Goal: Communication & Community: Answer question/provide support

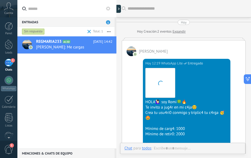
scroll to position [355, 0]
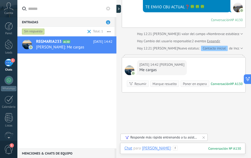
click at [183, 149] on div at bounding box center [182, 154] width 117 height 16
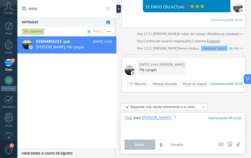
paste div
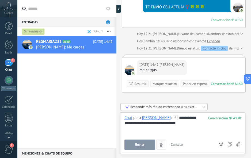
click at [141, 150] on button "Enviar" at bounding box center [139, 145] width 31 height 10
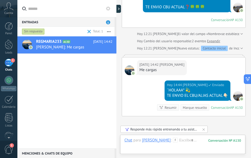
scroll to position [412, 0]
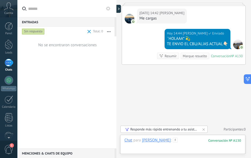
click at [181, 142] on div at bounding box center [182, 146] width 117 height 16
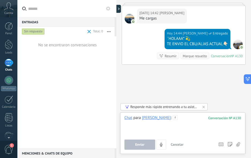
paste div
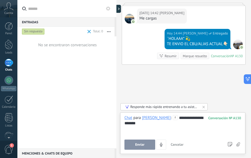
click at [130, 144] on button "Enviar" at bounding box center [139, 145] width 31 height 10
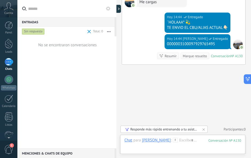
scroll to position [0, 0]
click at [7, 150] on span "1" at bounding box center [8, 149] width 9 height 9
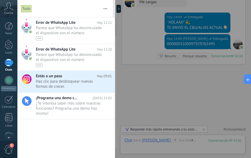
click at [79, 81] on span "Haz clic para desbloquear nuevas formas de crecer. •••" at bounding box center [69, 84] width 66 height 10
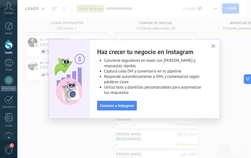
click at [217, 44] on div "Haz crecer tu negocio en Instagram Convierte seguidores en leads con rompehielo…" at bounding box center [134, 78] width 171 height 79
click at [213, 46] on use "button" at bounding box center [213, 46] width 4 height 4
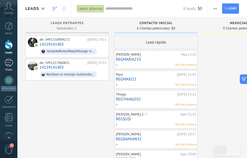
click at [6, 60] on div "1" at bounding box center [9, 63] width 9 height 8
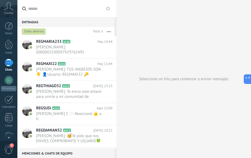
click at [35, 29] on div "Chats abiertos" at bounding box center [34, 31] width 24 height 6
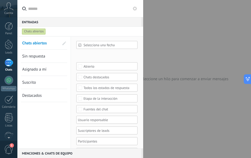
click at [36, 55] on span "Sin respuesta" at bounding box center [33, 56] width 23 height 5
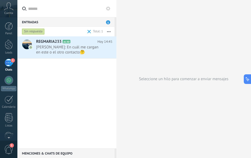
click at [78, 43] on h2 "REGMARIA233 A130" at bounding box center [66, 41] width 61 height 5
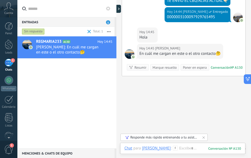
scroll to position [472, 0]
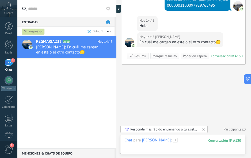
click at [192, 143] on div at bounding box center [182, 146] width 117 height 16
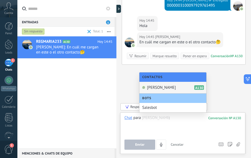
click at [171, 88] on span "[PERSON_NAME]" at bounding box center [161, 87] width 29 height 5
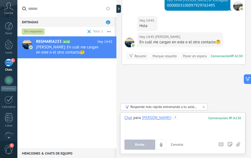
click at [177, 121] on div at bounding box center [182, 125] width 117 height 20
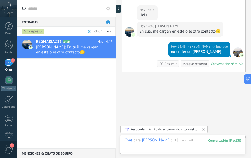
scroll to position [491, 0]
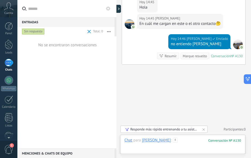
click at [187, 140] on div at bounding box center [182, 146] width 117 height 16
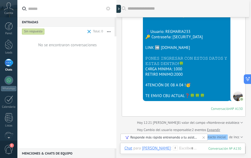
scroll to position [239, 0]
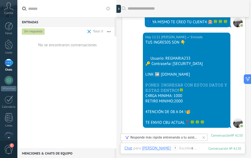
drag, startPoint x: 201, startPoint y: 81, endPoint x: 139, endPoint y: 62, distance: 65.0
click at [139, 62] on div "[DATE] 12:21 [PERSON_NAME] TUS INGRES0S SON 👇 👤Usuario: REGMARIA233 🔑 Contraseñ…" at bounding box center [183, 88] width 123 height 111
copy div "👤Usuario: REGMARIA233 🔑 Contraseña: [SECURITY_DATA] LINK ➡️ [DOMAIN_NAME]"
click at [196, 150] on div at bounding box center [182, 154] width 117 height 16
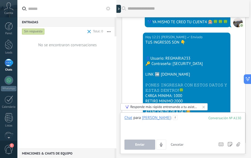
click at [188, 122] on div at bounding box center [182, 125] width 117 height 20
paste div
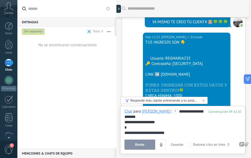
click at [143, 148] on button "Enviar" at bounding box center [139, 145] width 31 height 10
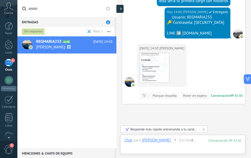
scroll to position [590, 0]
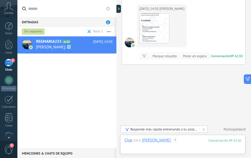
click at [190, 143] on div at bounding box center [182, 146] width 117 height 16
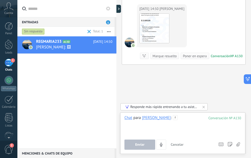
paste div
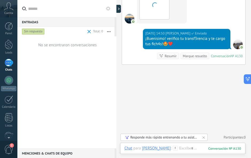
scroll to position [506, 0]
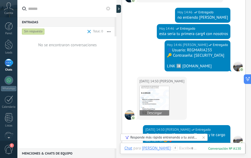
click at [148, 107] on img at bounding box center [154, 100] width 29 height 29
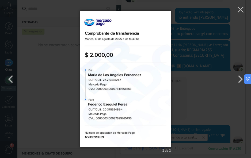
click at [213, 101] on div "2 de 2" at bounding box center [125, 79] width 251 height 158
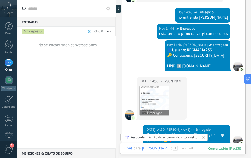
click at [162, 107] on img at bounding box center [154, 100] width 29 height 29
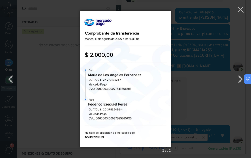
click at [215, 108] on div "2 de 2" at bounding box center [125, 79] width 251 height 158
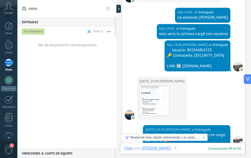
click at [178, 148] on div at bounding box center [182, 154] width 117 height 16
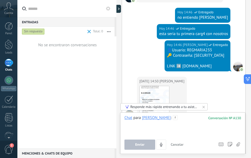
paste div
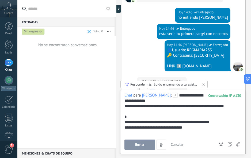
click at [131, 143] on button "Enviar" at bounding box center [139, 145] width 31 height 10
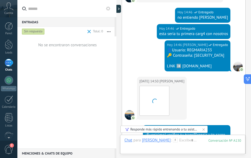
scroll to position [667, 0]
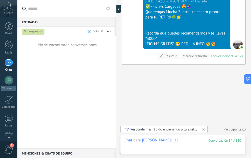
click at [183, 142] on div at bounding box center [182, 146] width 117 height 16
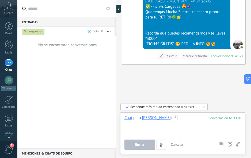
paste div
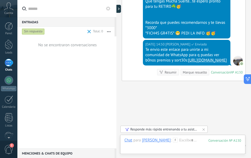
scroll to position [705, 0]
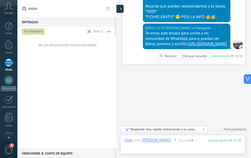
click at [120, 7] on icon at bounding box center [121, 8] width 2 height 3
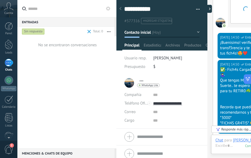
type textarea "**********"
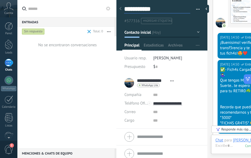
click at [145, 10] on textarea "**********" at bounding box center [157, 9] width 66 height 8
click at [206, 6] on div at bounding box center [208, 9] width 8 height 8
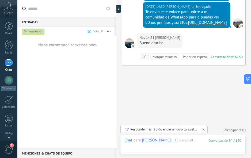
scroll to position [727, 0]
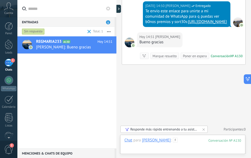
click at [187, 141] on div at bounding box center [182, 146] width 117 height 16
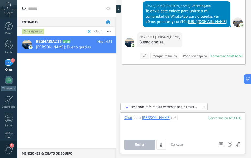
paste div
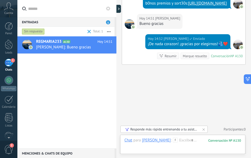
scroll to position [746, 0]
